Goal: Task Accomplishment & Management: Manage account settings

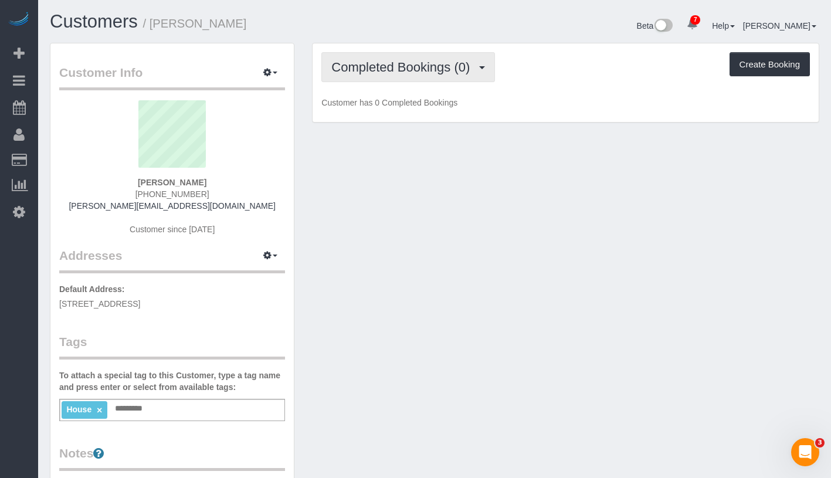
click at [421, 69] on span "Completed Bookings (0)" at bounding box center [403, 67] width 144 height 15
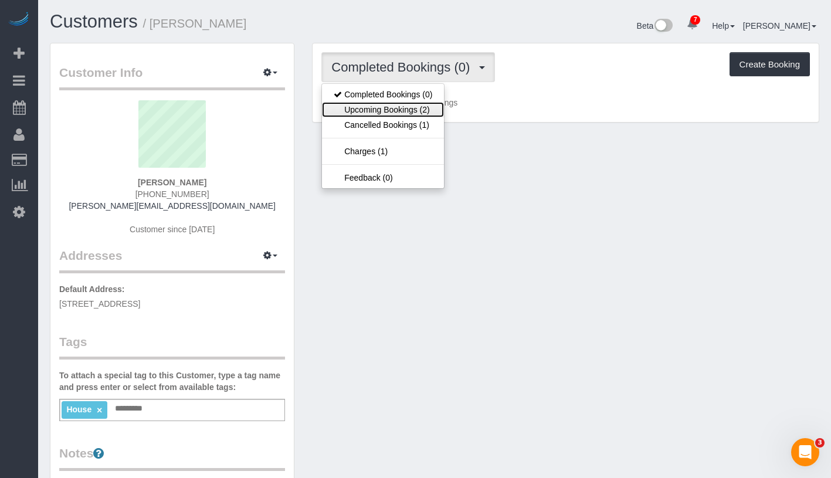
click at [404, 107] on link "Upcoming Bookings (2)" at bounding box center [383, 109] width 122 height 15
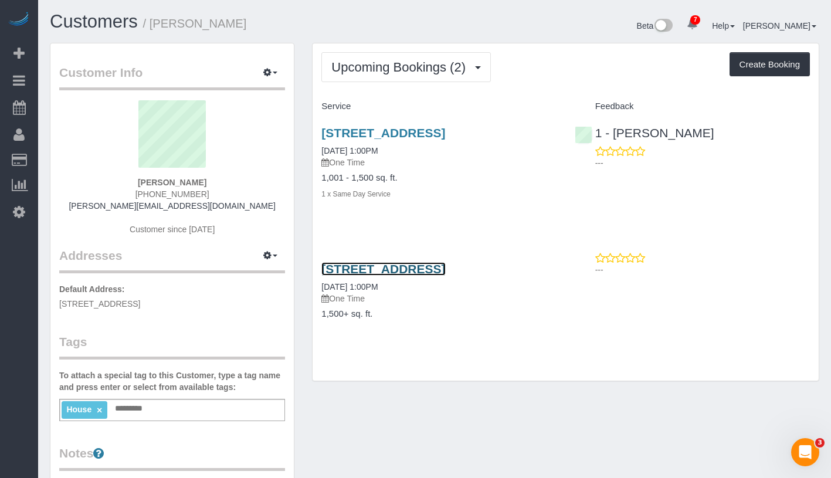
click at [445, 267] on link "232 West 260th Street, Bronx, NY 10471" at bounding box center [383, 268] width 124 height 13
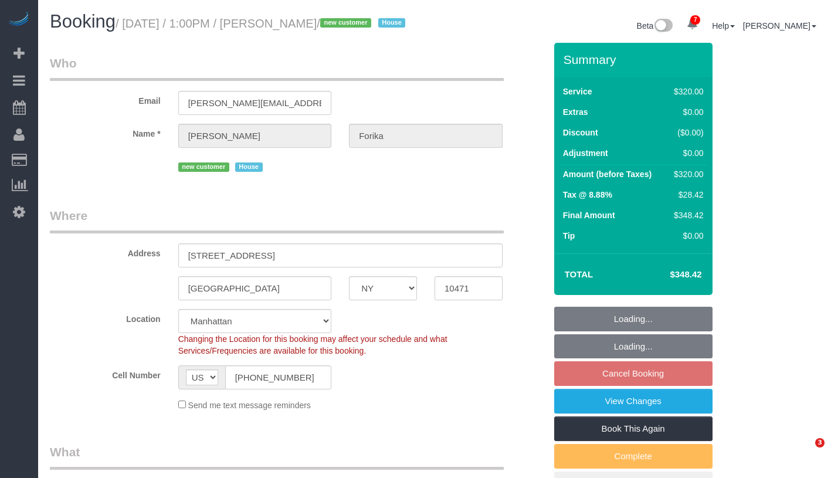
select select "NY"
select select "number:61"
select select "number:74"
select select "number:15"
select select "number:5"
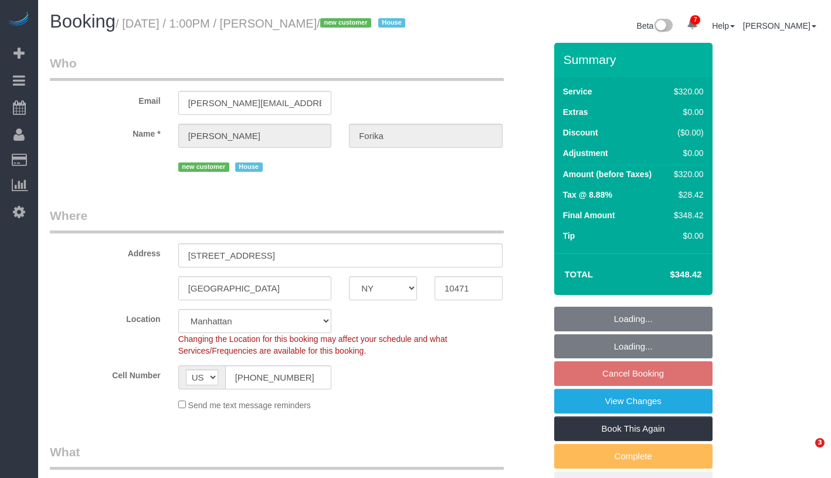
select select "object:1349"
select select "spot2"
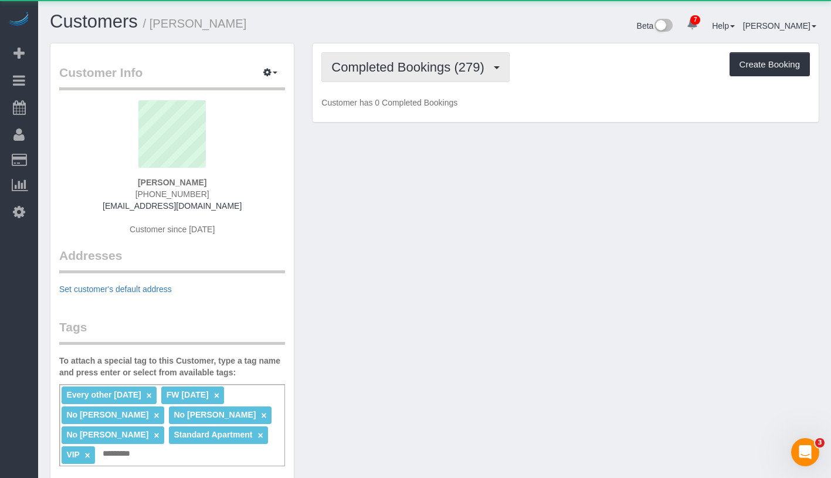
click at [379, 61] on span "Completed Bookings (279)" at bounding box center [410, 67] width 158 height 15
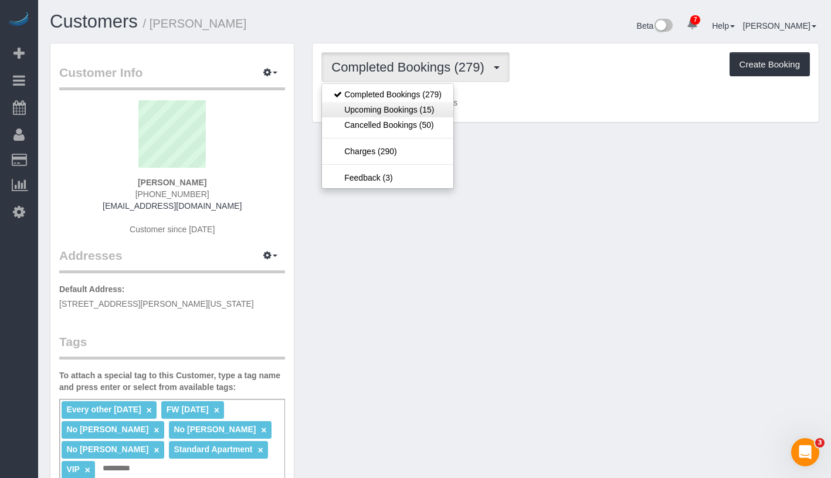
click at [388, 104] on link "Upcoming Bookings (15)" at bounding box center [387, 109] width 131 height 15
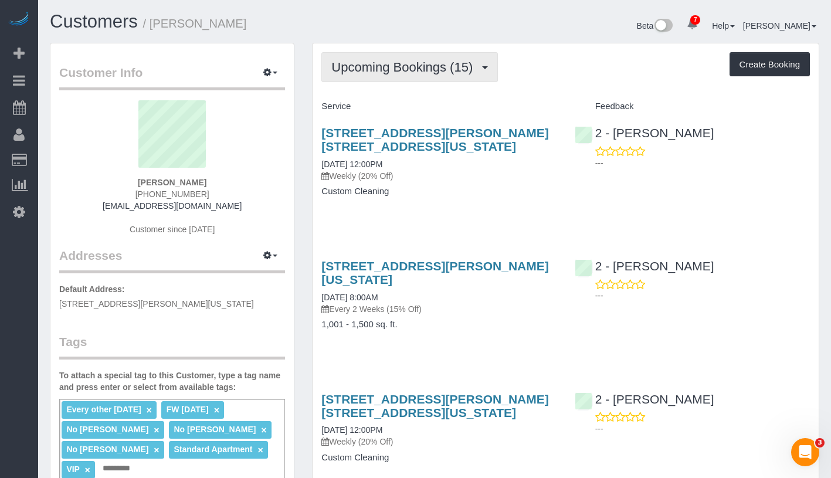
click at [431, 73] on span "Upcoming Bookings (15)" at bounding box center [404, 67] width 147 height 15
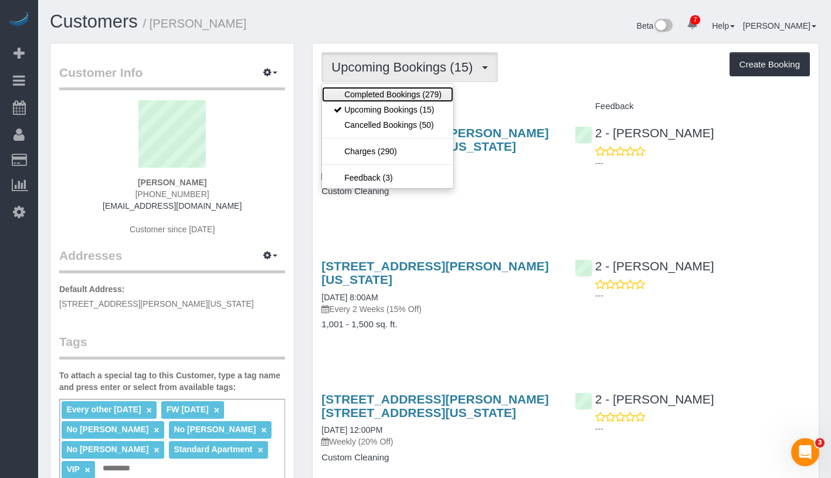
click at [427, 90] on link "Completed Bookings (279)" at bounding box center [387, 94] width 131 height 15
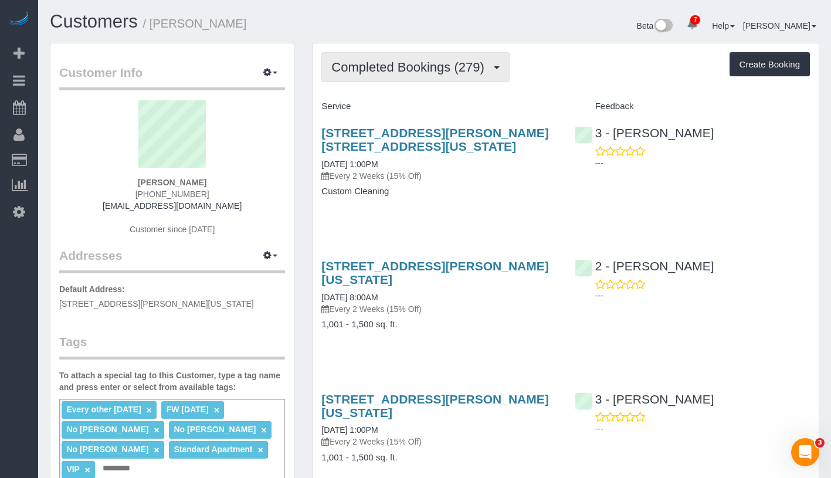
click at [399, 70] on span "Completed Bookings (279)" at bounding box center [410, 67] width 158 height 15
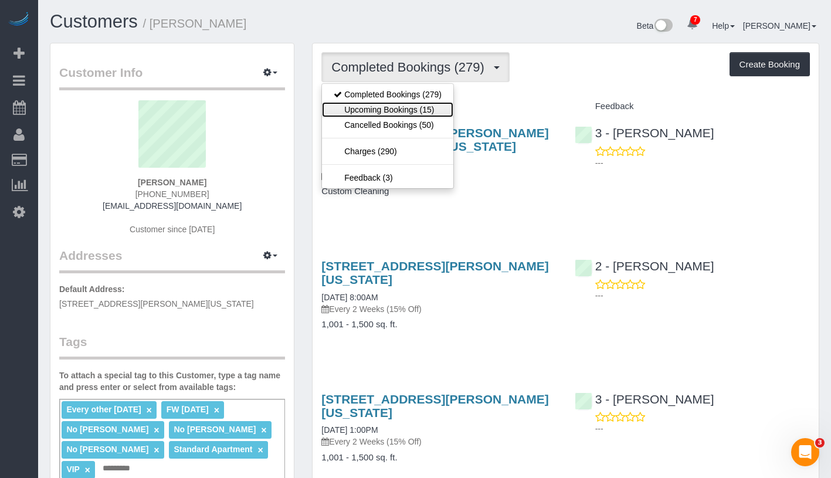
click at [393, 103] on link "Upcoming Bookings (15)" at bounding box center [387, 109] width 131 height 15
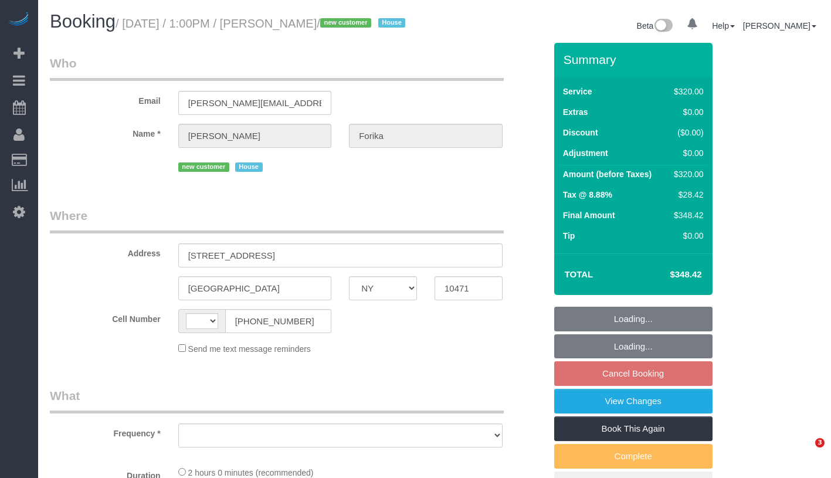
select select "NY"
select select "string:[GEOGRAPHIC_DATA]"
select select "object:639"
select select "spot2"
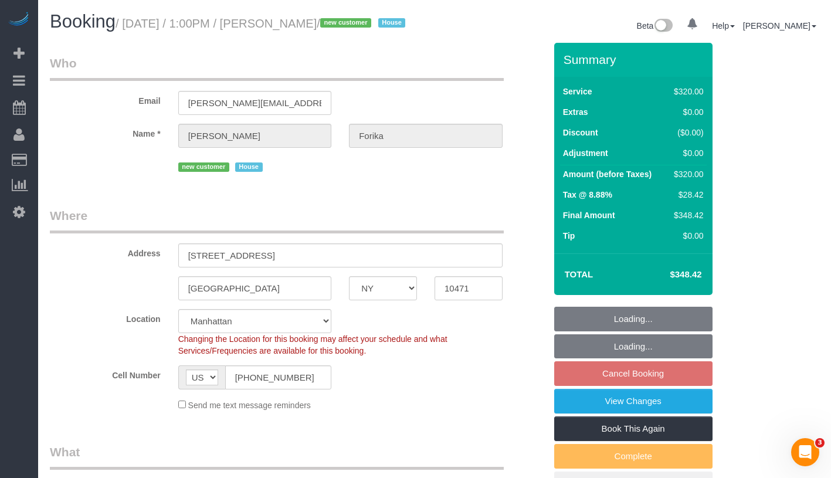
select select "object:692"
select select "string:stripe-pm_1RvWji4VGloSiKo7kX9Qp7Cw"
select select "number:61"
select select "number:74"
select select "number:15"
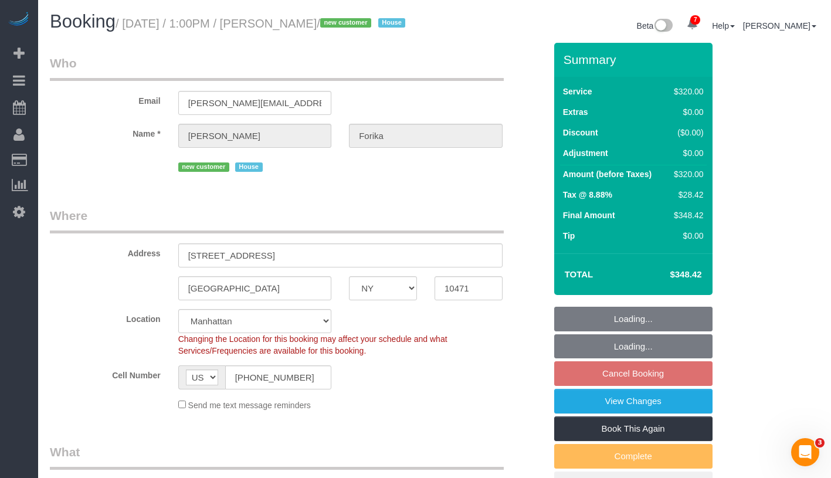
select select "number:5"
